Goal: Task Accomplishment & Management: Use online tool/utility

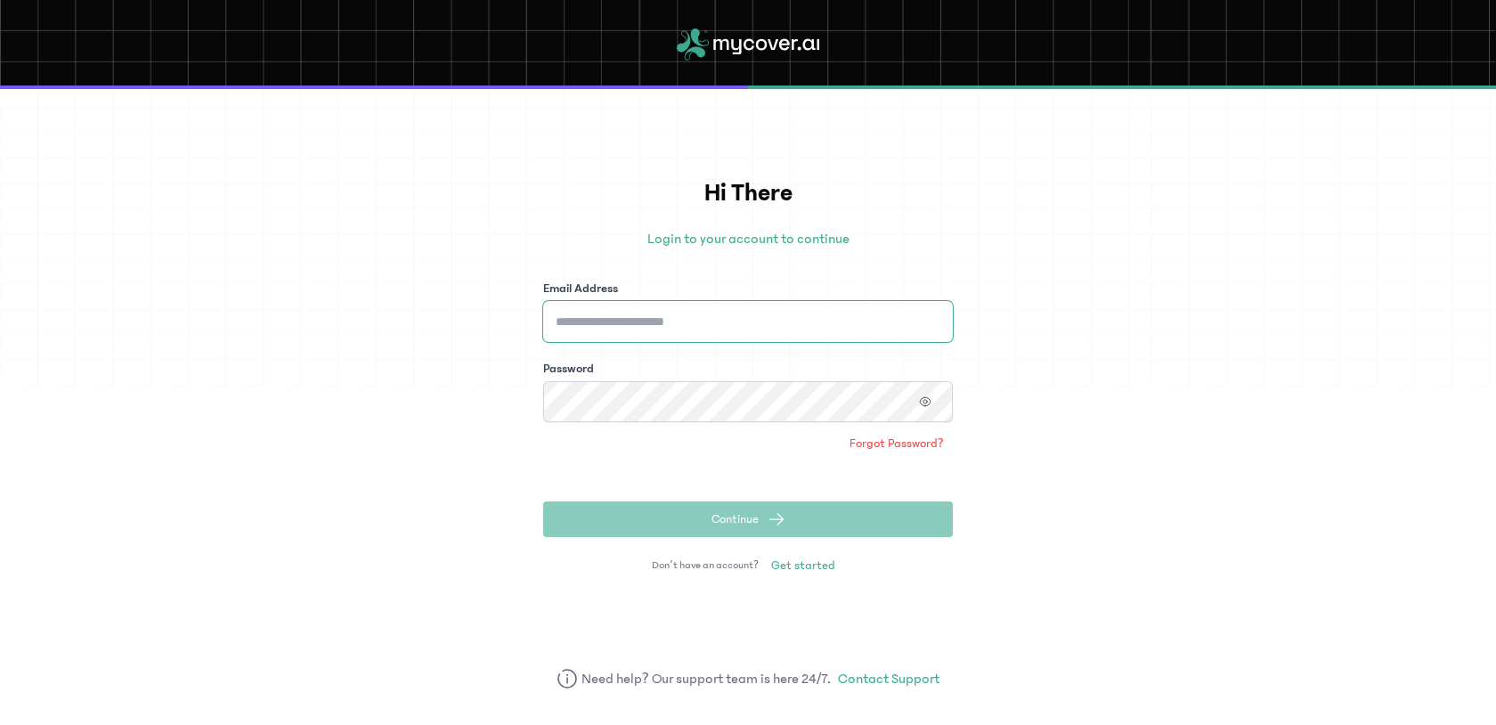
type input "**********"
click at [720, 527] on span "Continue" at bounding box center [734, 519] width 47 height 18
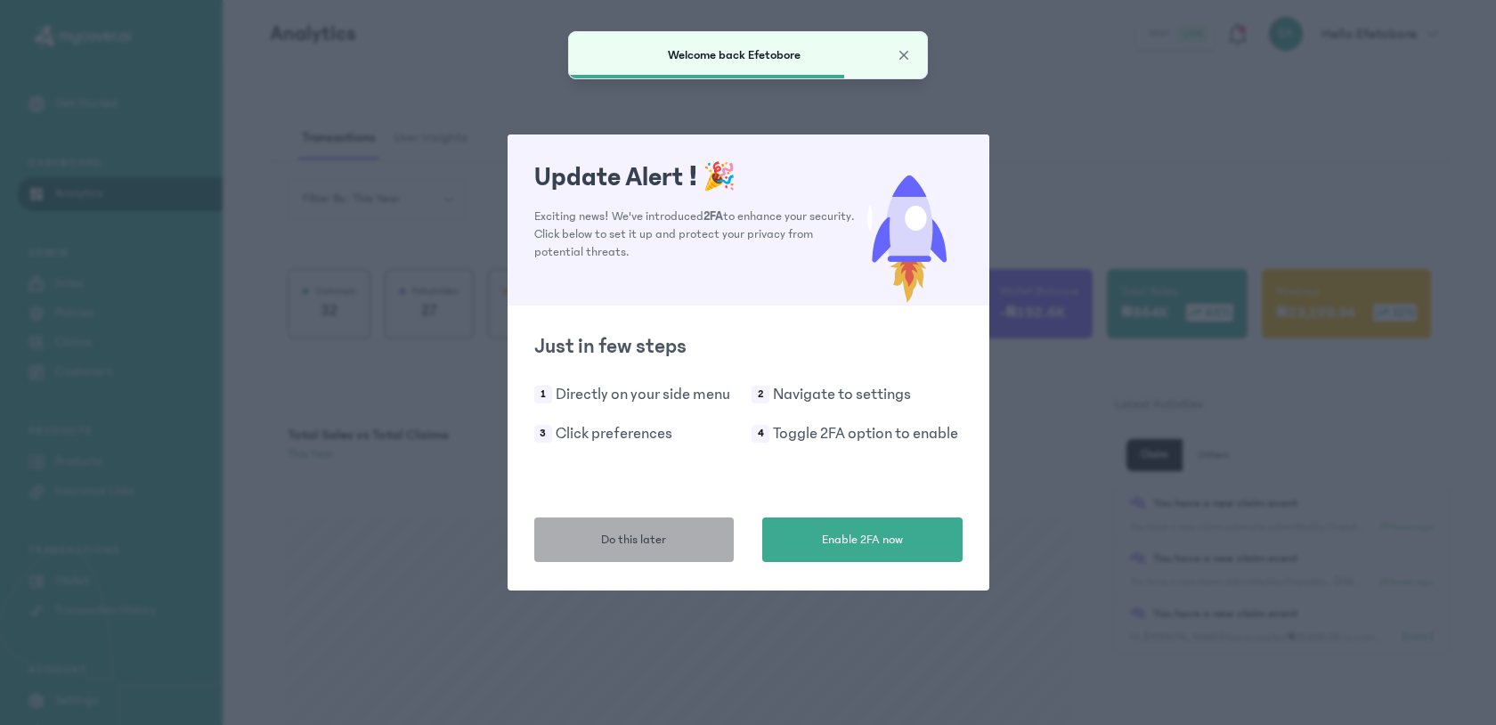
click at [685, 542] on button "Do this later" at bounding box center [634, 539] width 200 height 45
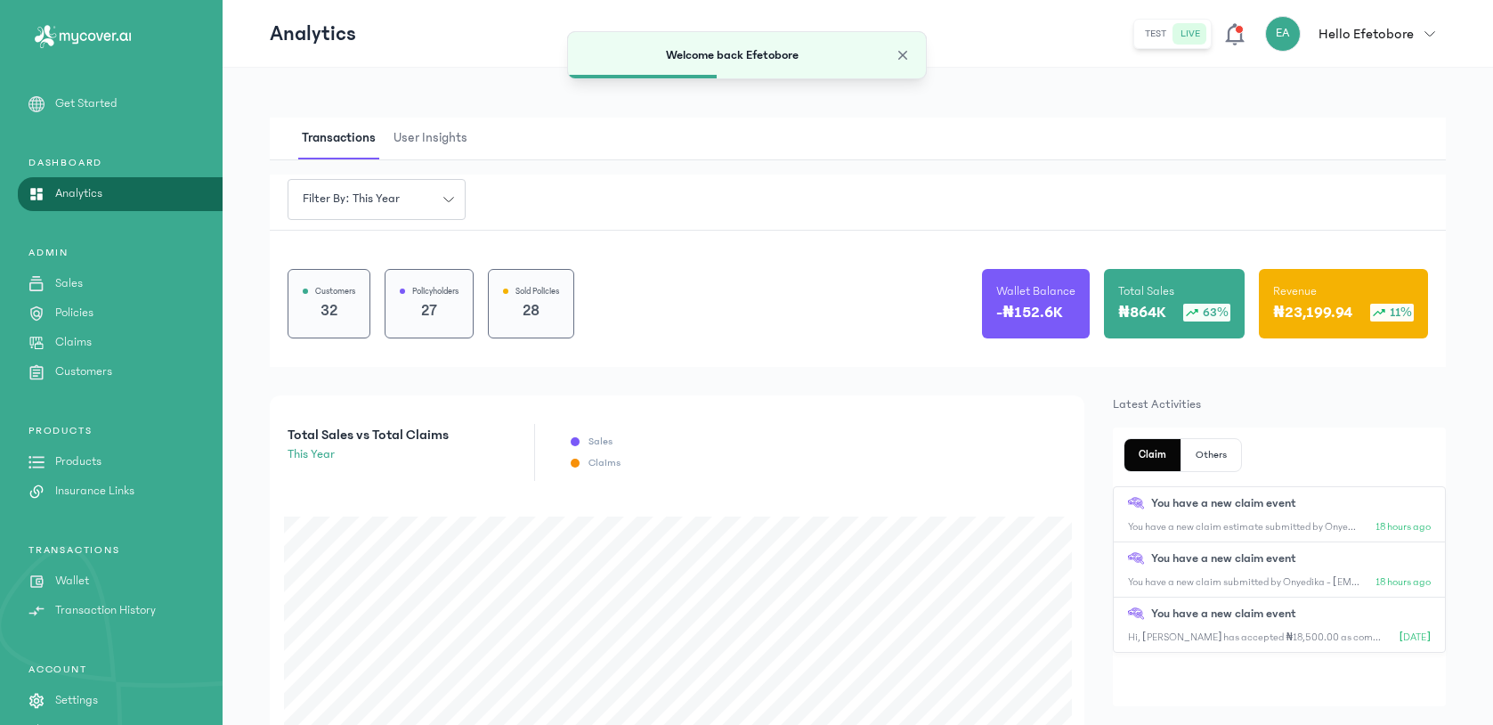
click at [78, 349] on p "Claims" at bounding box center [73, 342] width 37 height 19
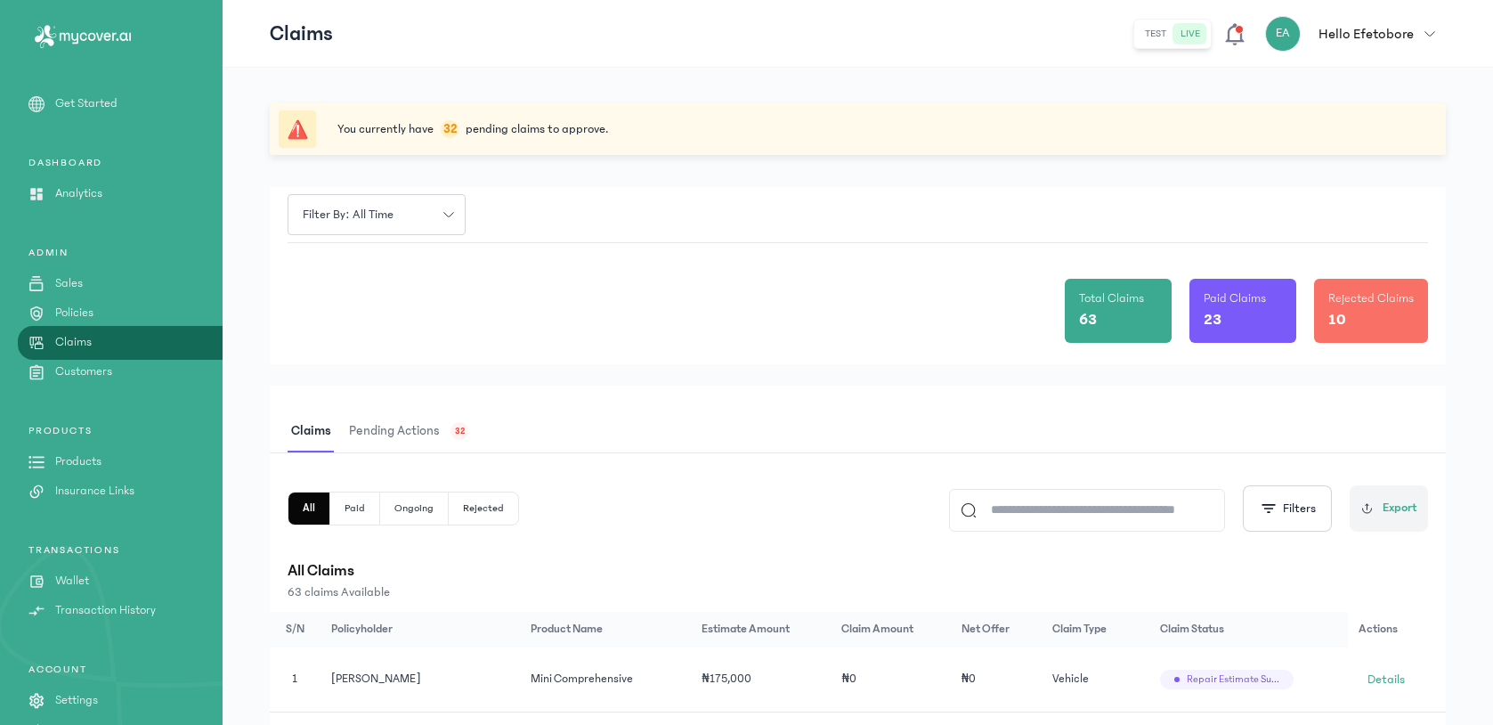
click at [427, 436] on span "Pending actions" at bounding box center [395, 432] width 98 height 42
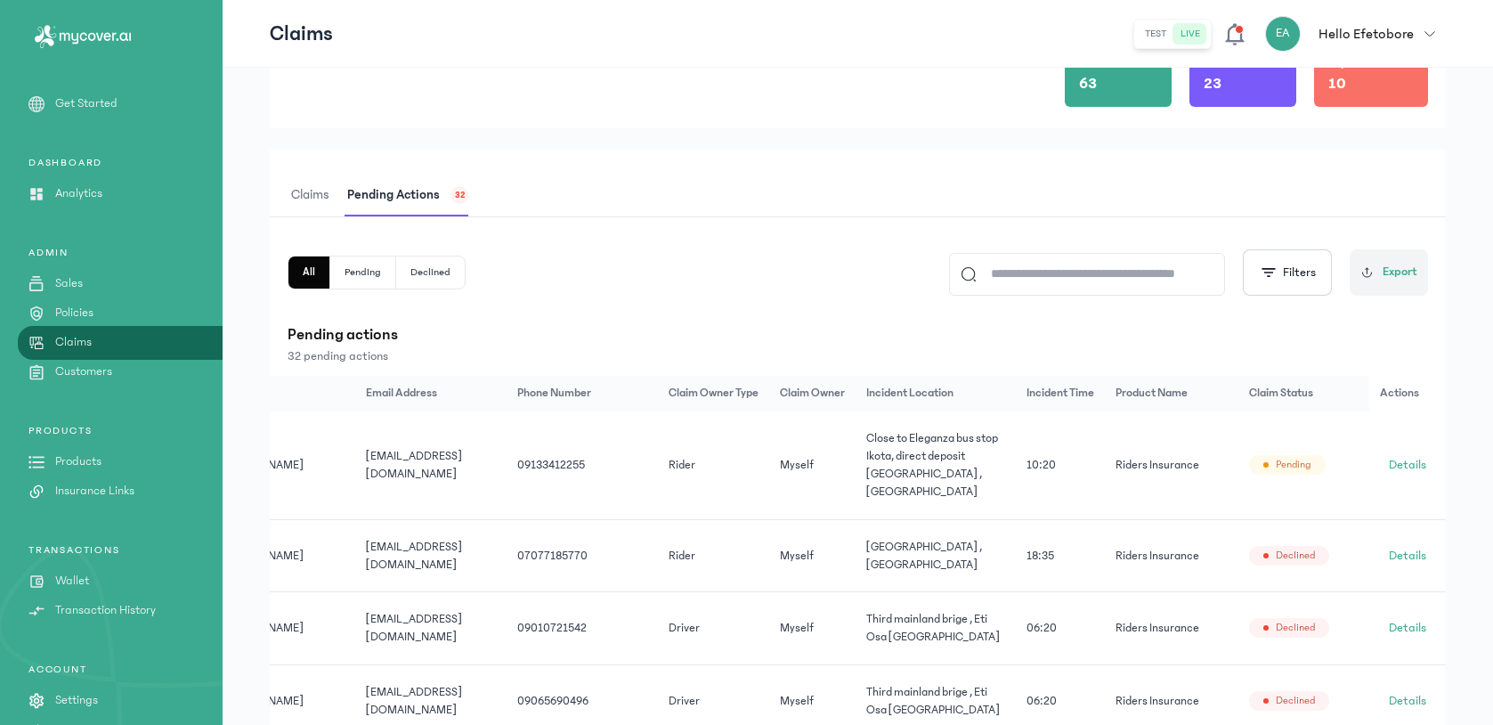
scroll to position [0, 166]
click at [1427, 467] on span "Details" at bounding box center [1407, 465] width 37 height 18
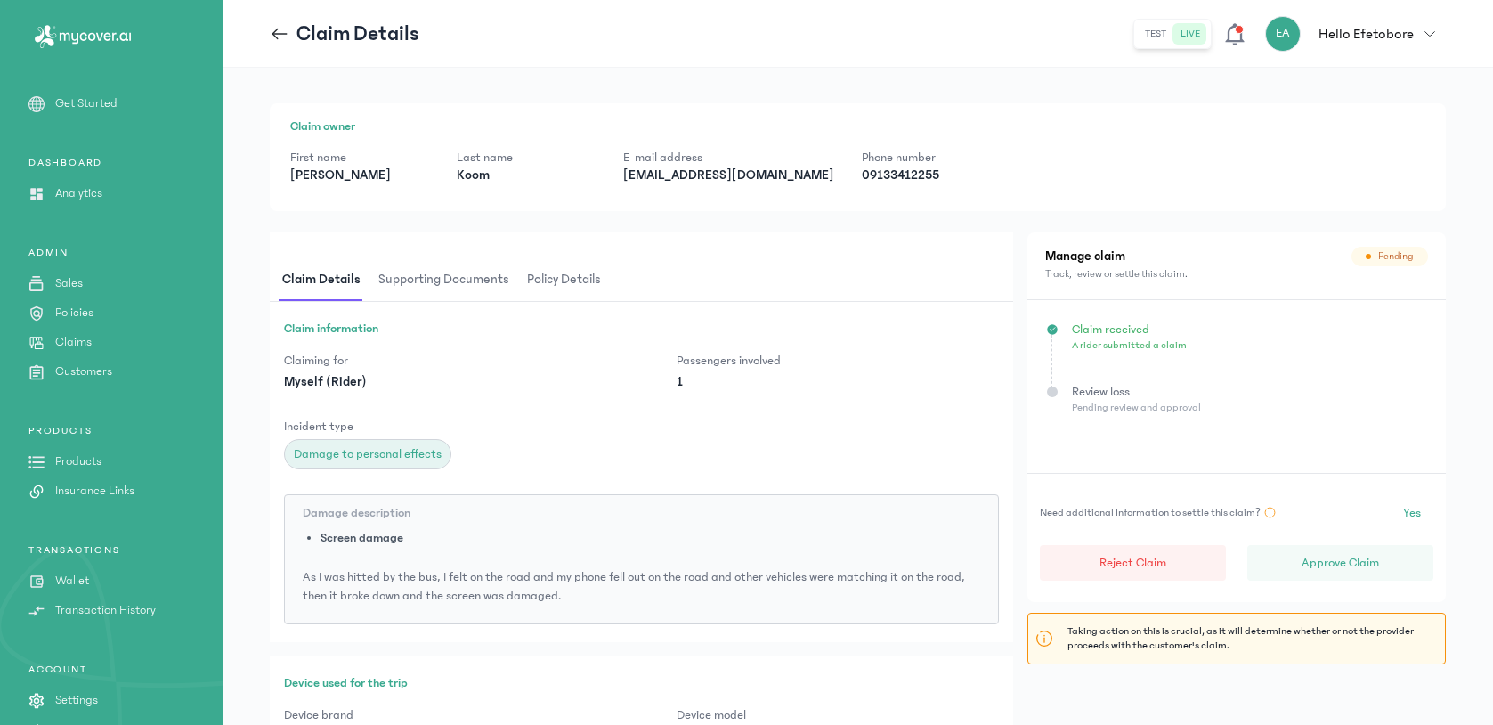
click at [702, 168] on p "[EMAIL_ADDRESS][DOMAIN_NAME]" at bounding box center [728, 176] width 210 height 18
copy p "[EMAIL_ADDRESS][DOMAIN_NAME]"
click at [1318, 573] on button "Approve Claim" at bounding box center [1341, 563] width 186 height 36
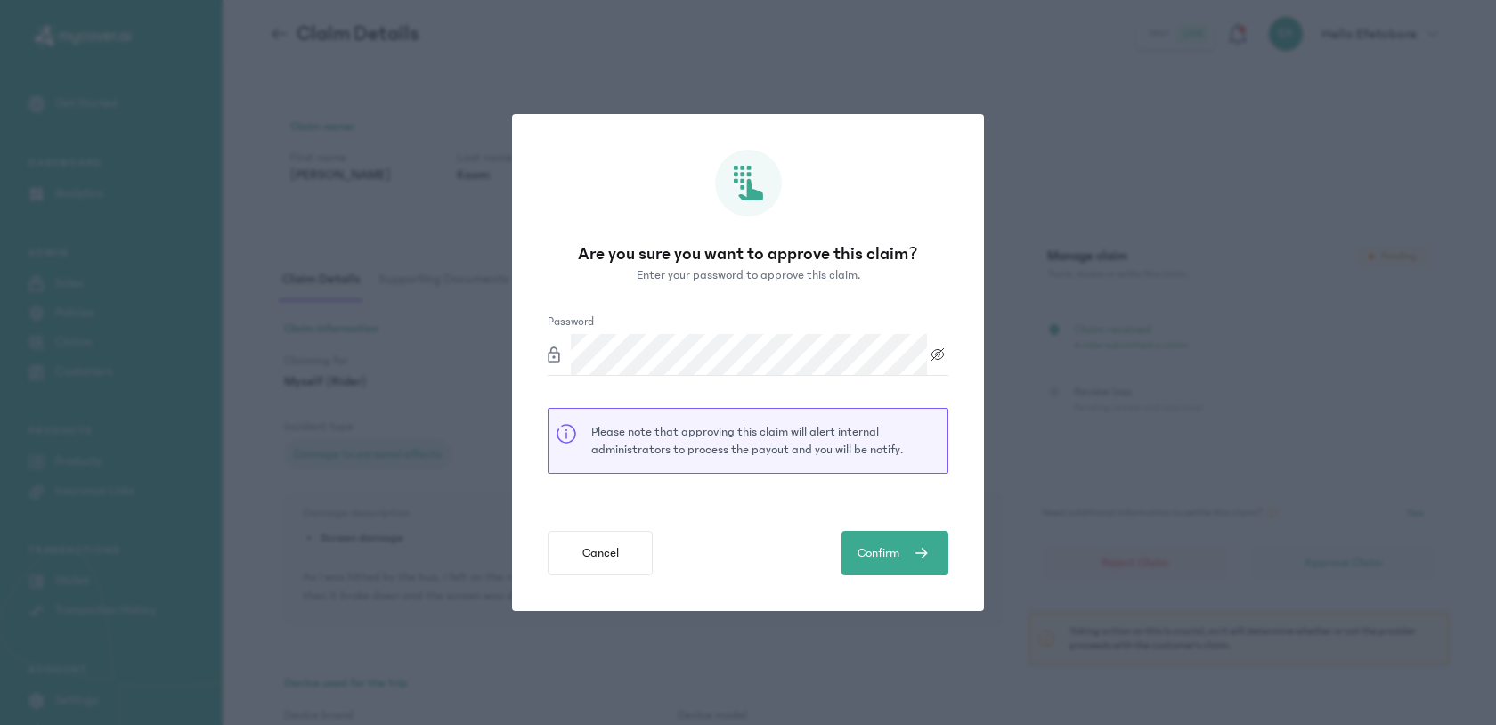
click at [1247, 117] on div "Are you sure you want to approve this claim? Enter your password to approve thi…" at bounding box center [748, 362] width 1496 height 725
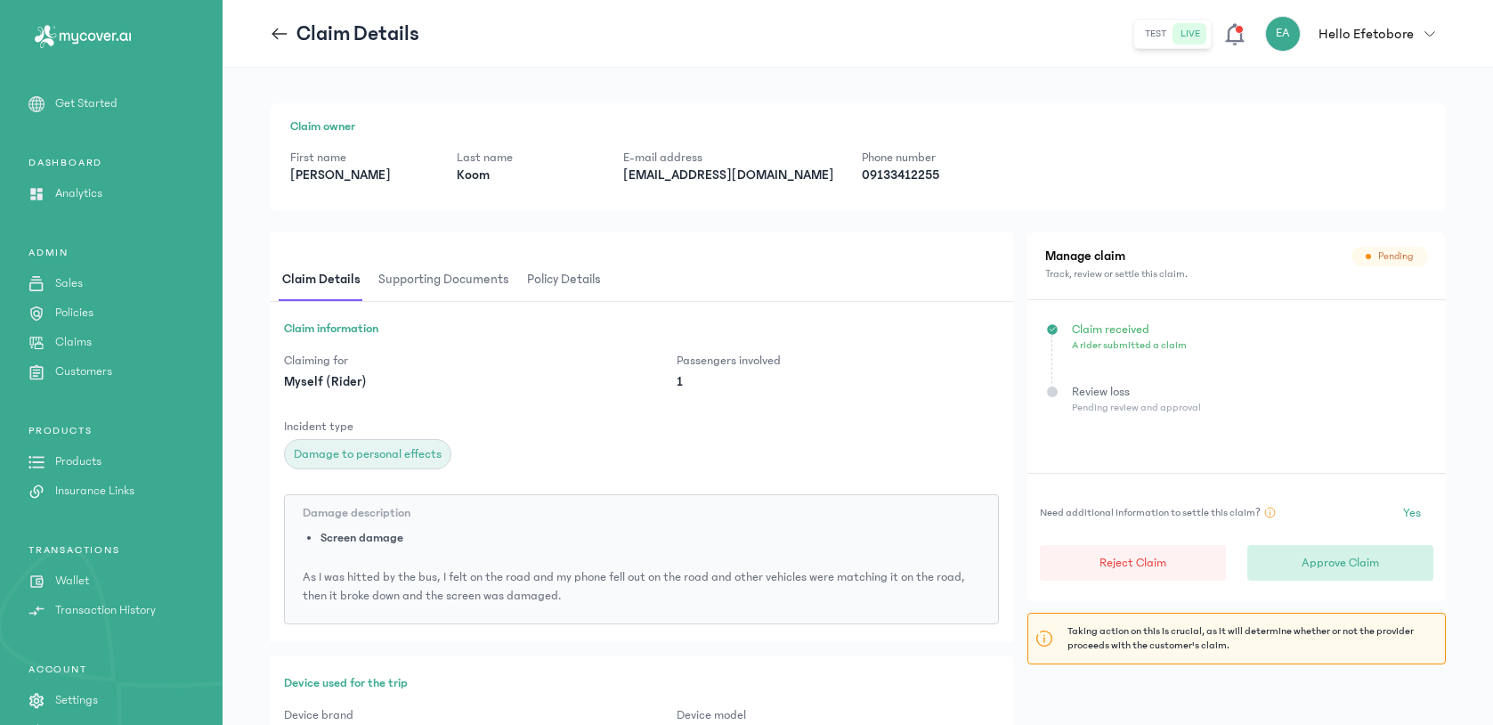
click at [1327, 554] on p "Approve Claim" at bounding box center [1340, 563] width 77 height 18
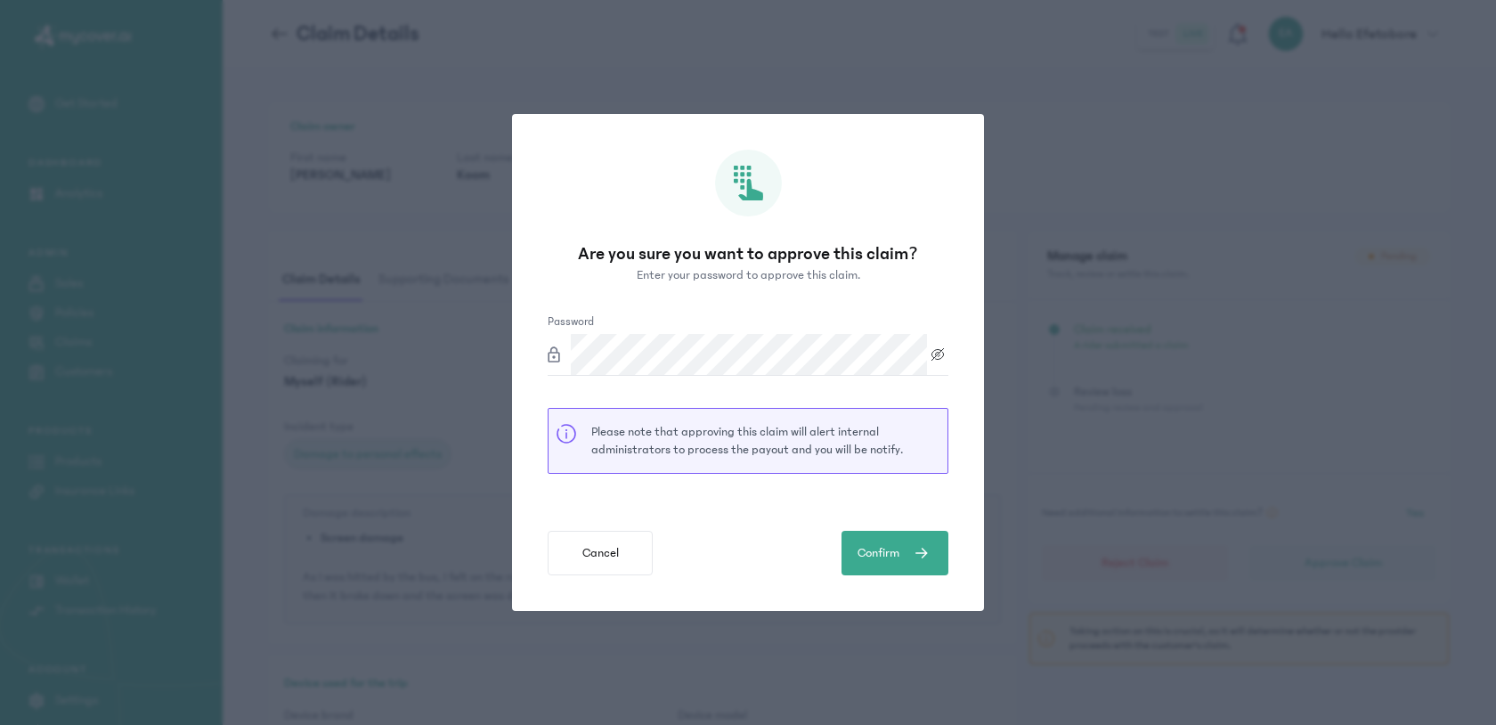
click at [532, 459] on div "Are you sure you want to approve this claim? Enter your password to approve thi…" at bounding box center [748, 363] width 472 height 498
click at [885, 545] on span "Confirm" at bounding box center [879, 553] width 42 height 19
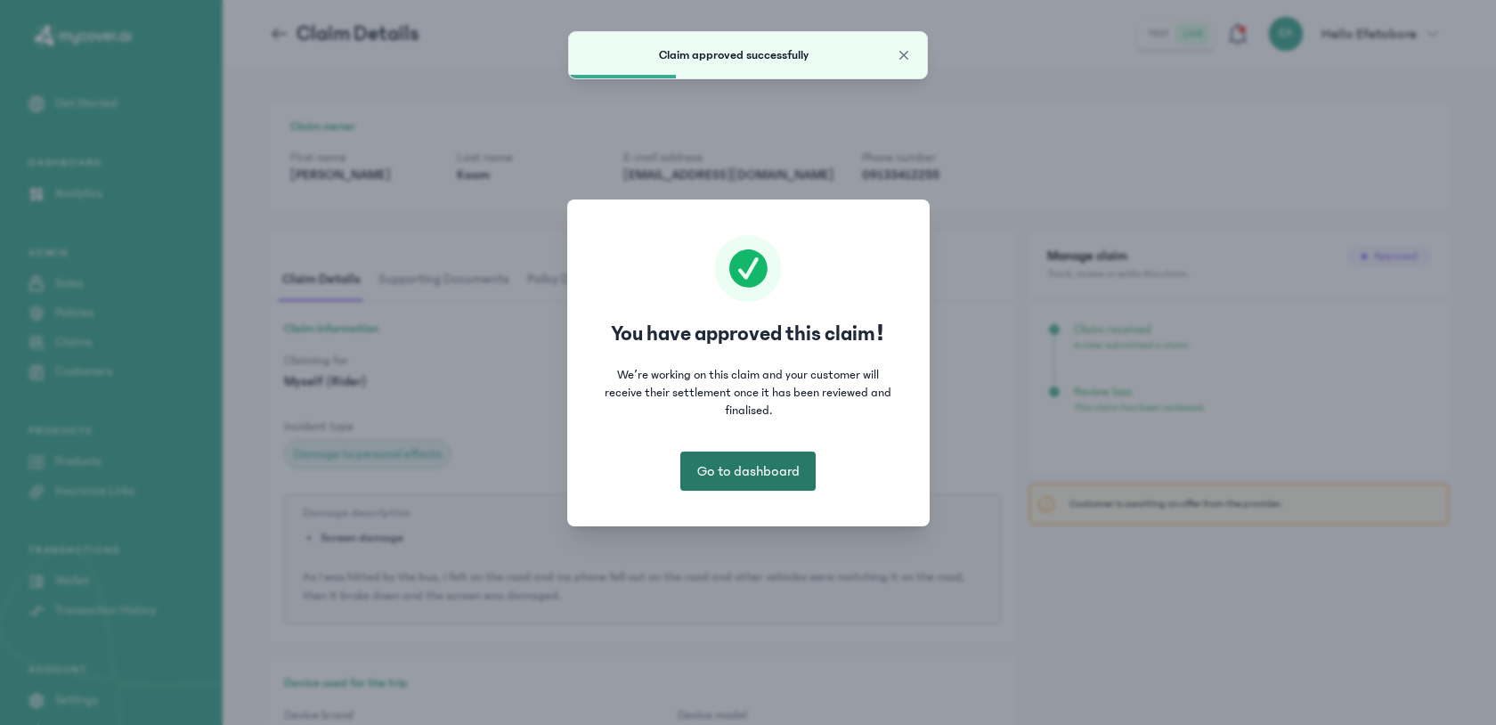
click at [760, 473] on span "Go to dashboard" at bounding box center [748, 470] width 102 height 21
